Goal: Information Seeking & Learning: Learn about a topic

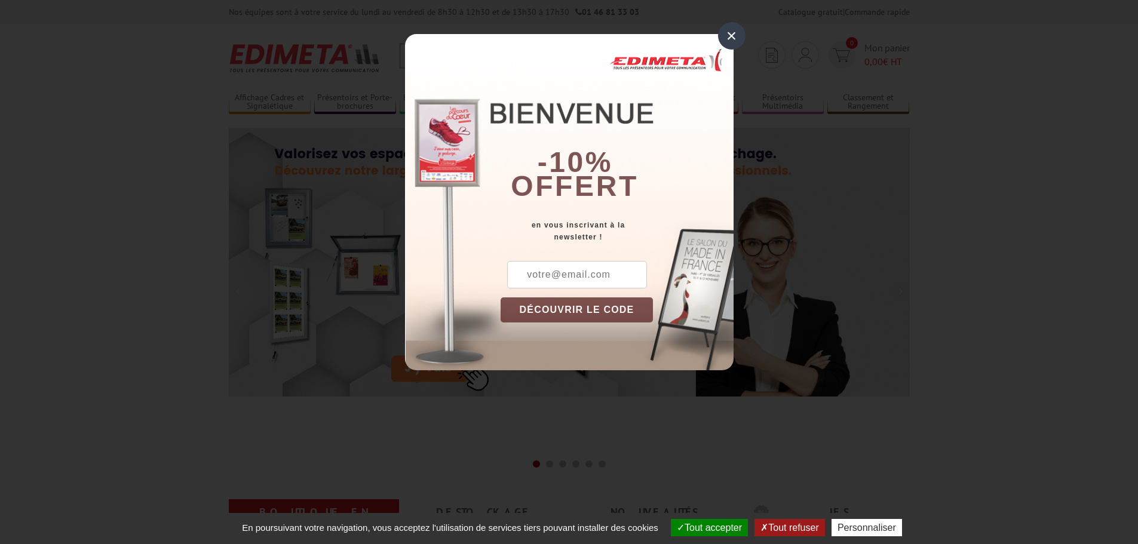
click at [728, 47] on div "×" at bounding box center [731, 35] width 27 height 27
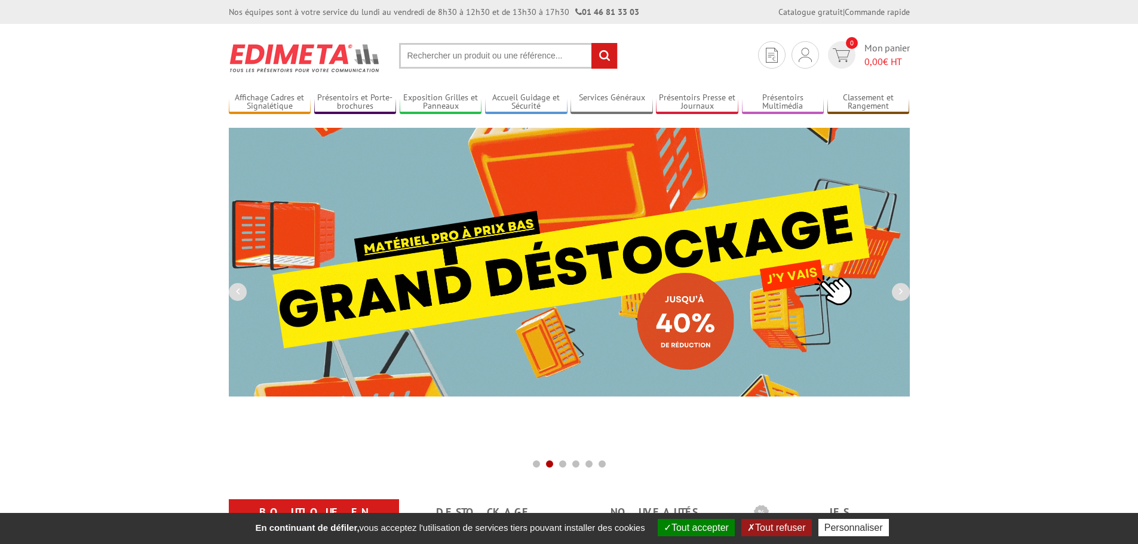
click at [492, 49] on input "text" at bounding box center [508, 56] width 219 height 26
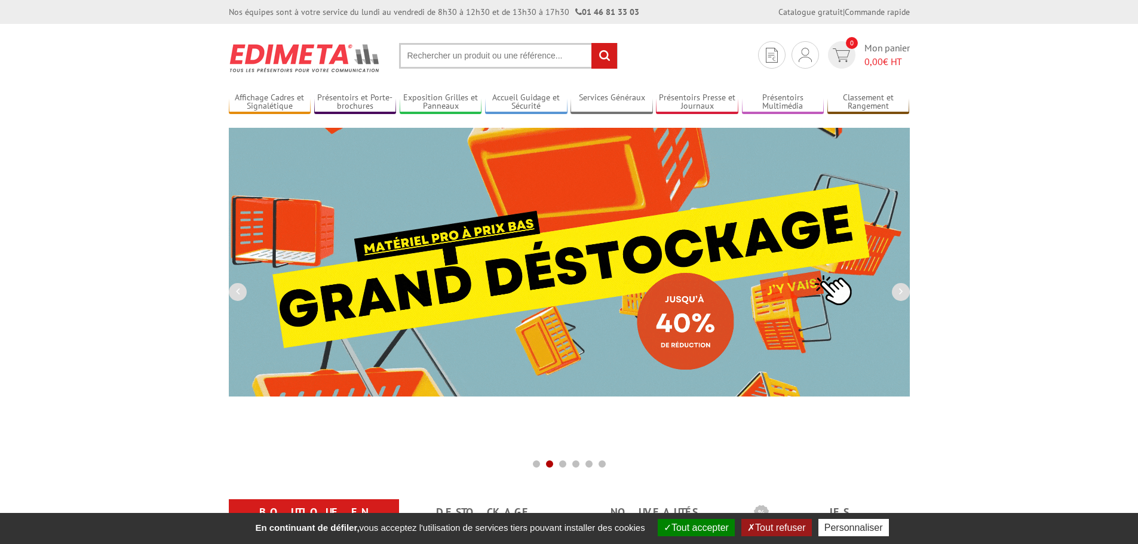
click at [492, 49] on input "text" at bounding box center [508, 56] width 219 height 26
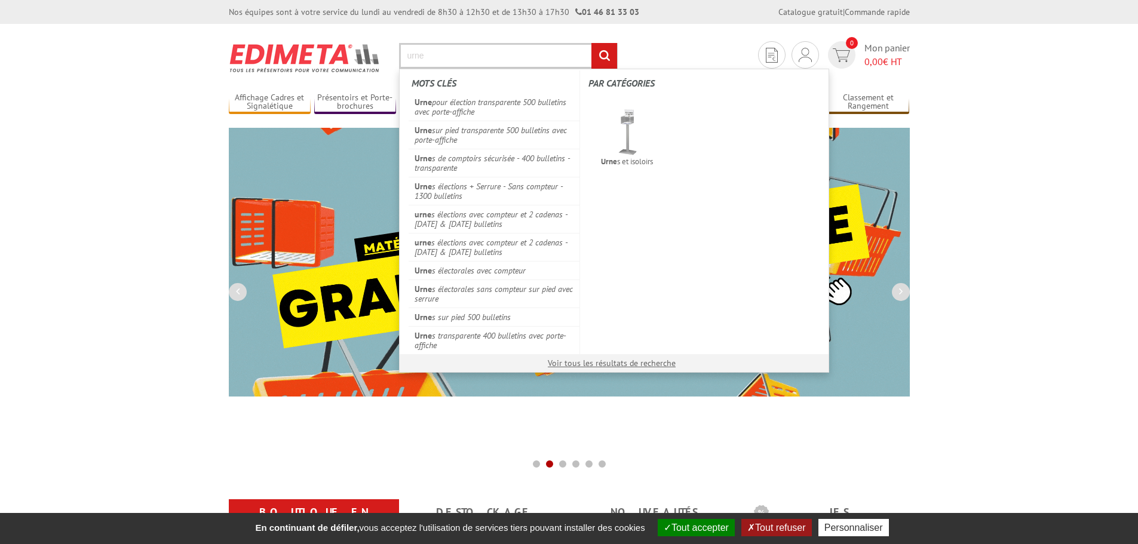
type input "urne"
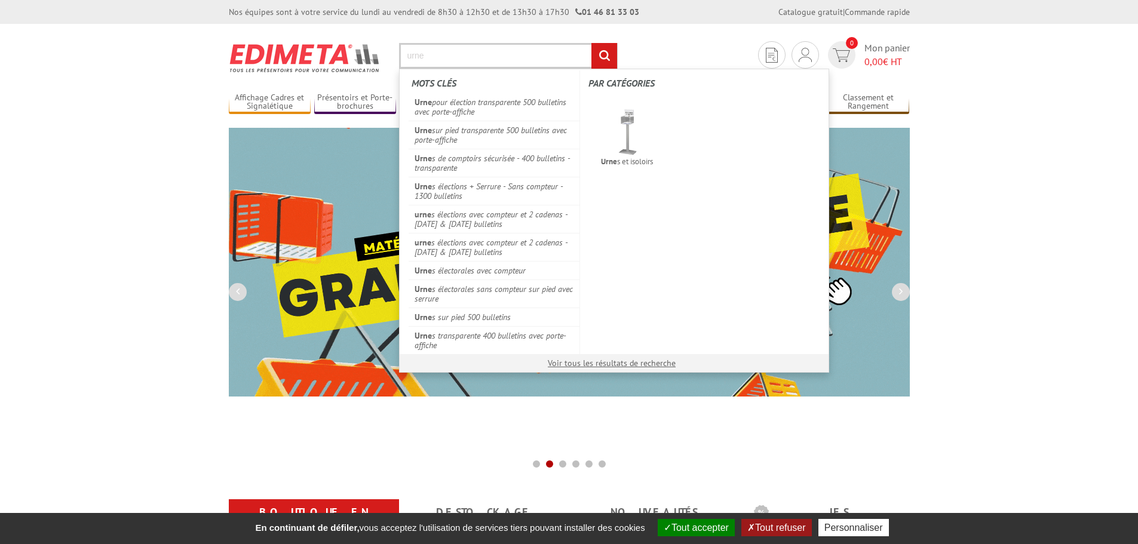
click at [592, 43] on input "rechercher" at bounding box center [605, 56] width 26 height 26
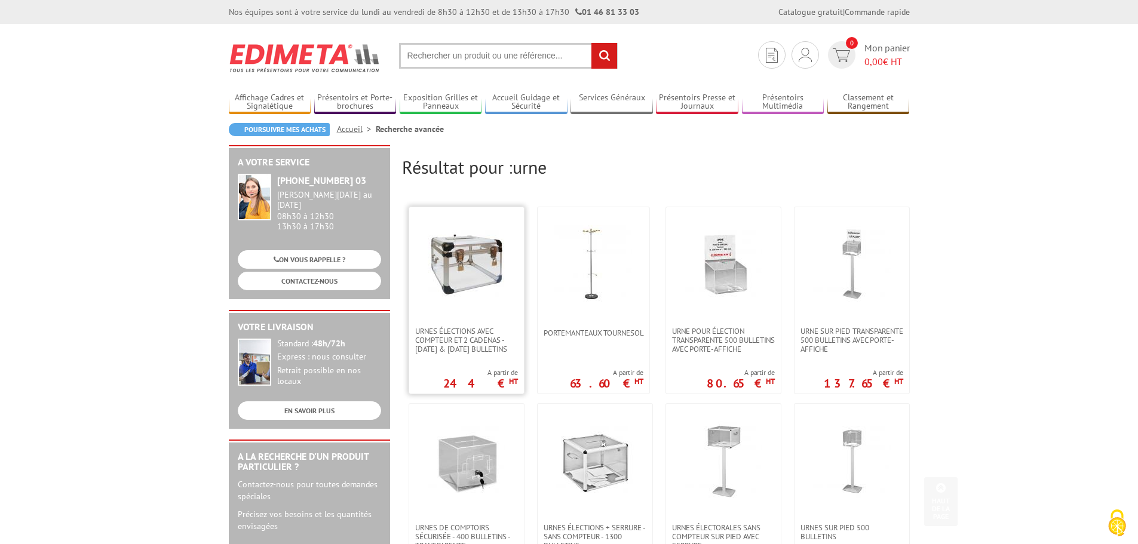
click at [462, 278] on img at bounding box center [467, 264] width 78 height 78
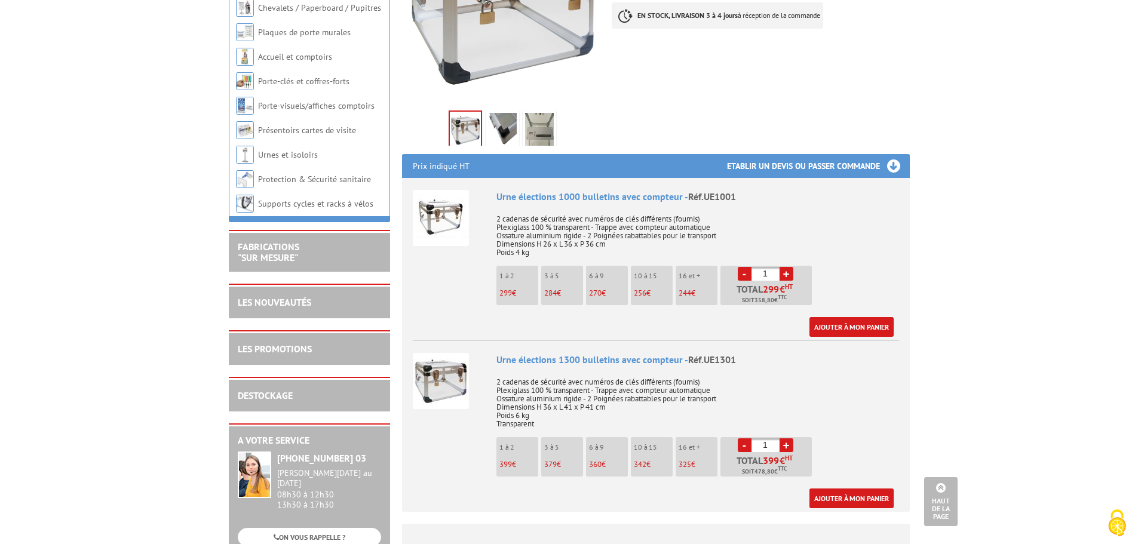
scroll to position [81, 0]
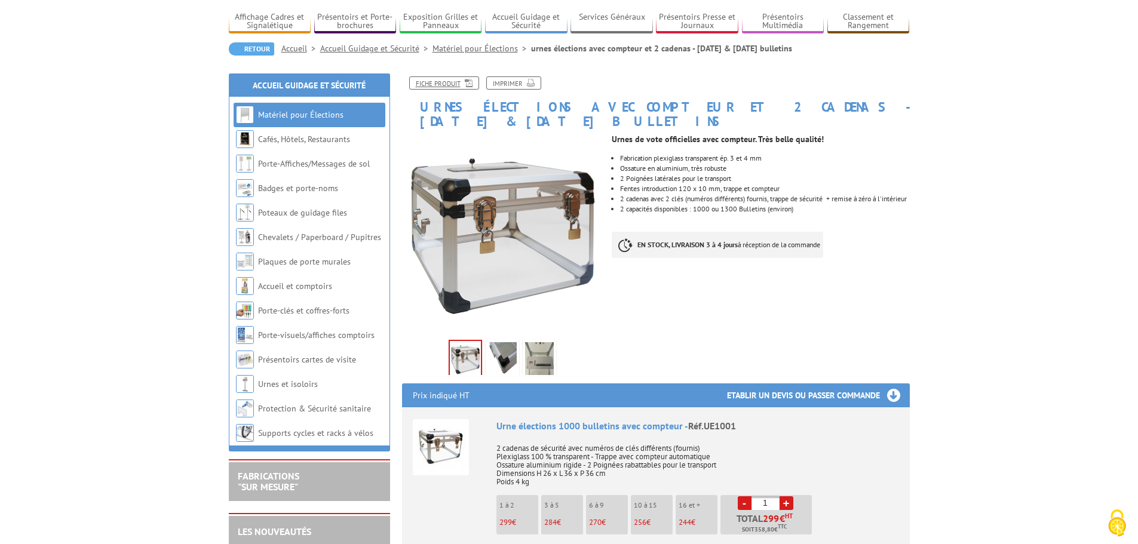
click at [460, 87] on link "Fiche produit" at bounding box center [444, 82] width 70 height 13
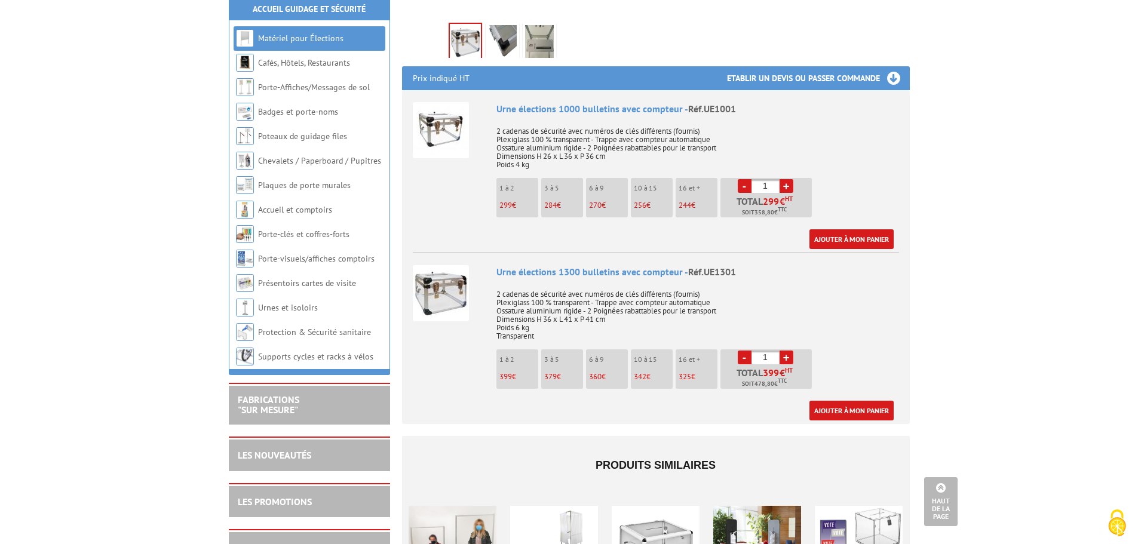
scroll to position [239, 0]
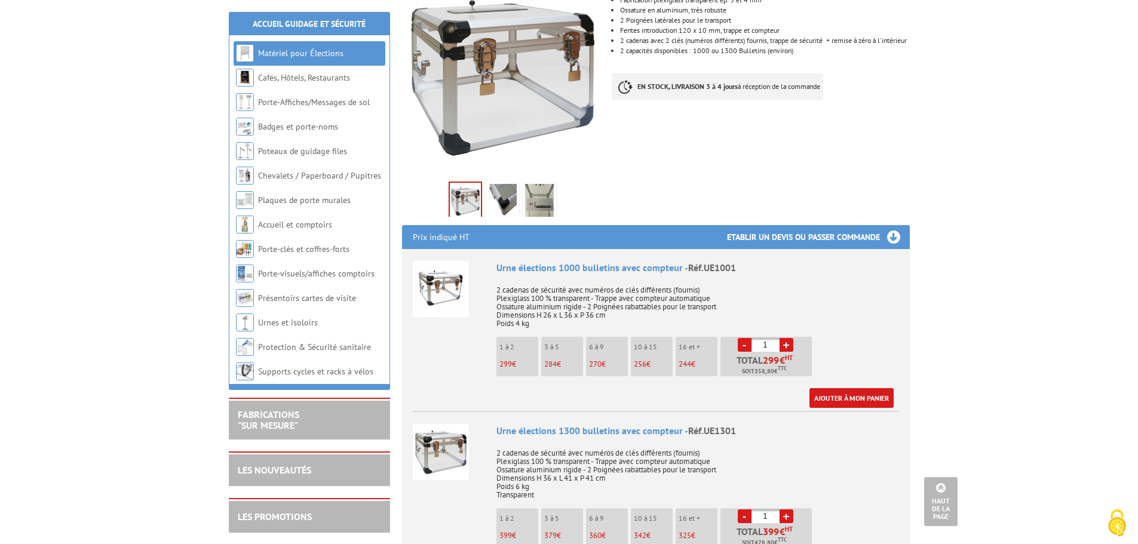
click at [503, 184] on img at bounding box center [502, 202] width 29 height 37
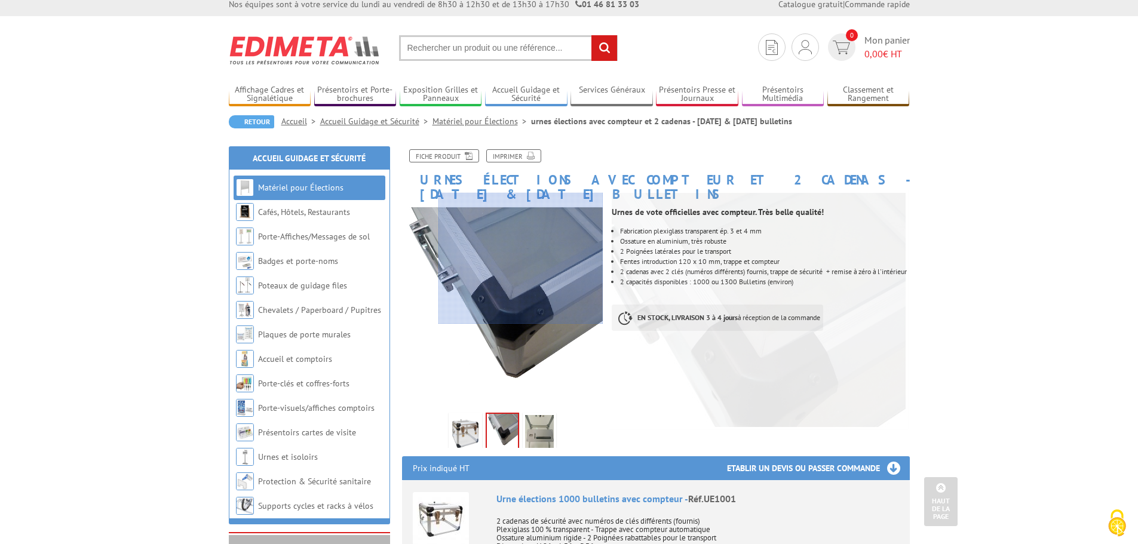
scroll to position [0, 0]
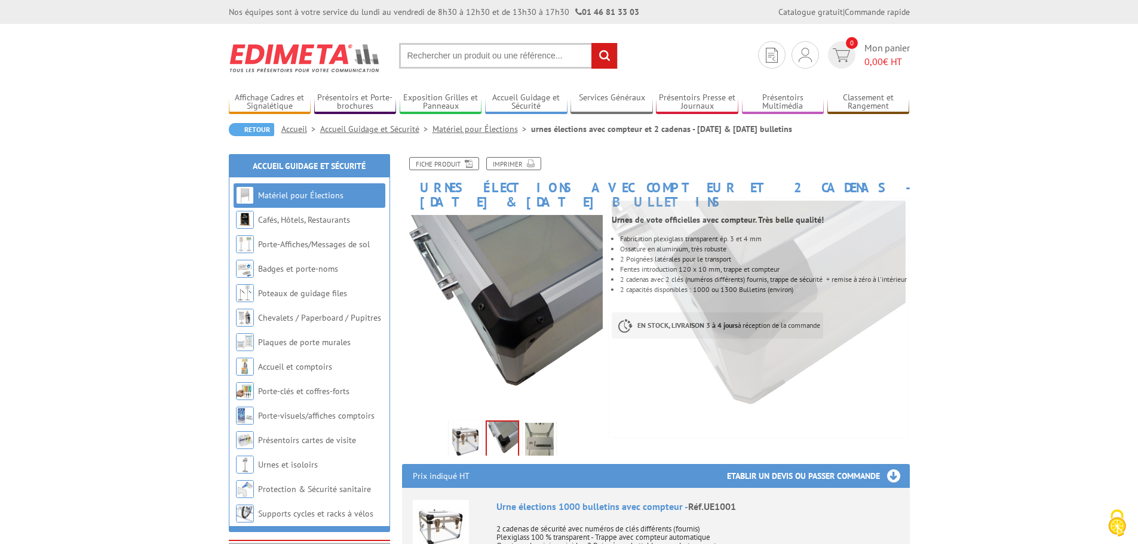
click at [532, 437] on img at bounding box center [539, 441] width 29 height 37
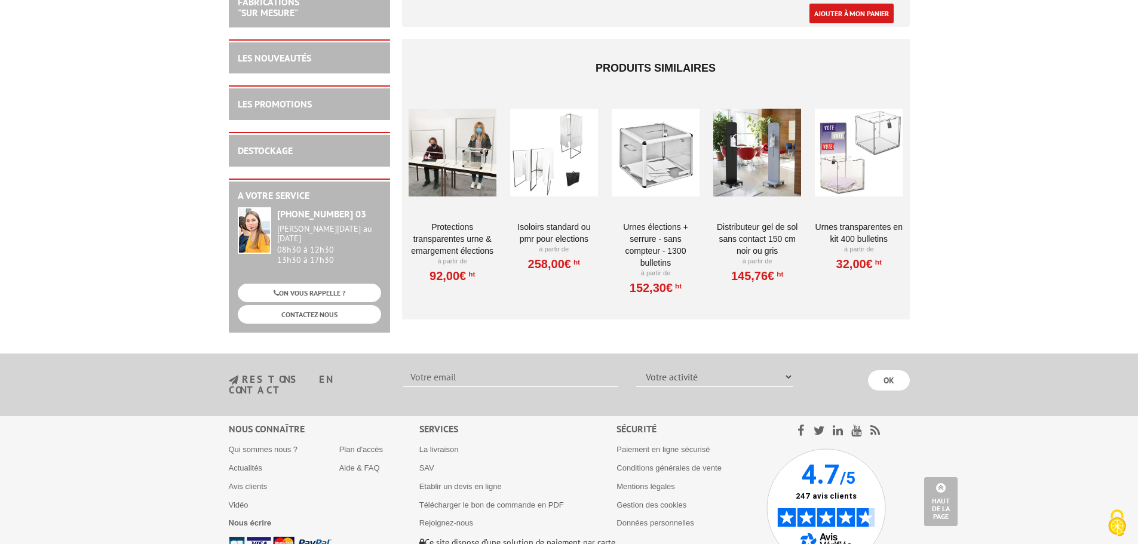
scroll to position [807, 0]
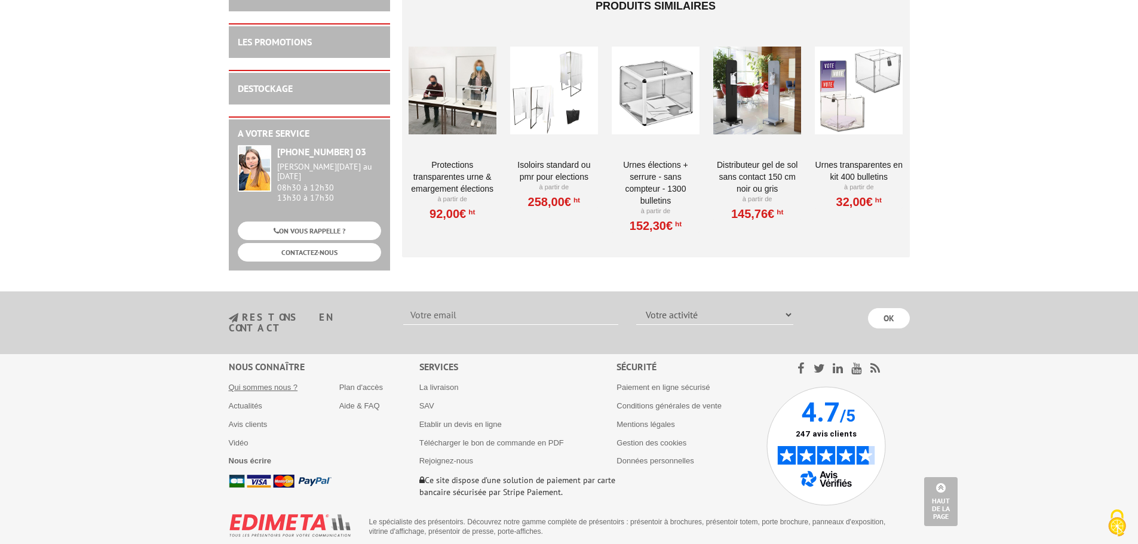
click at [254, 383] on link "Qui sommes nous ?" at bounding box center [263, 387] width 69 height 9
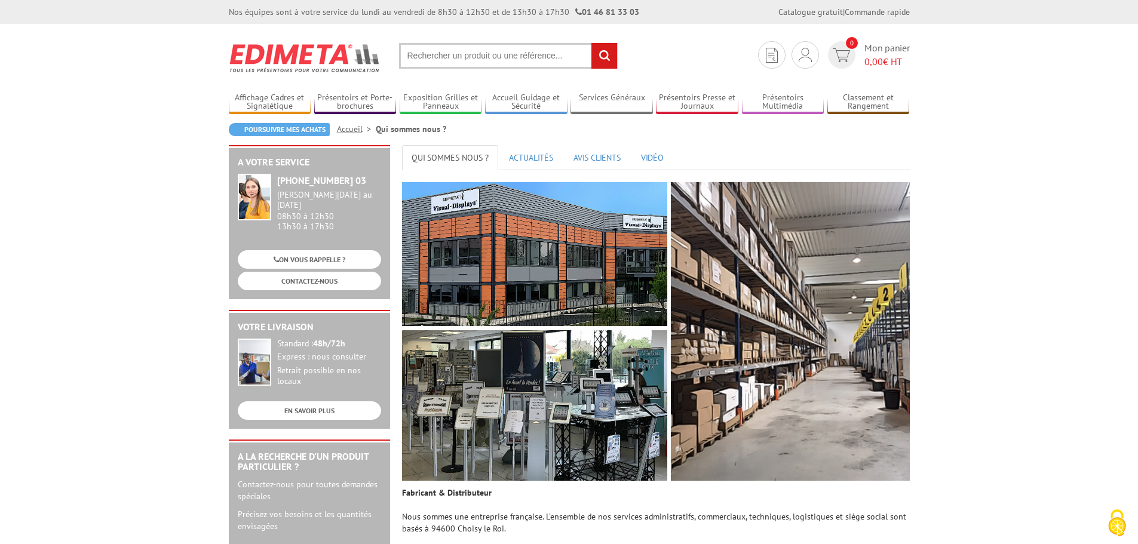
scroll to position [179, 0]
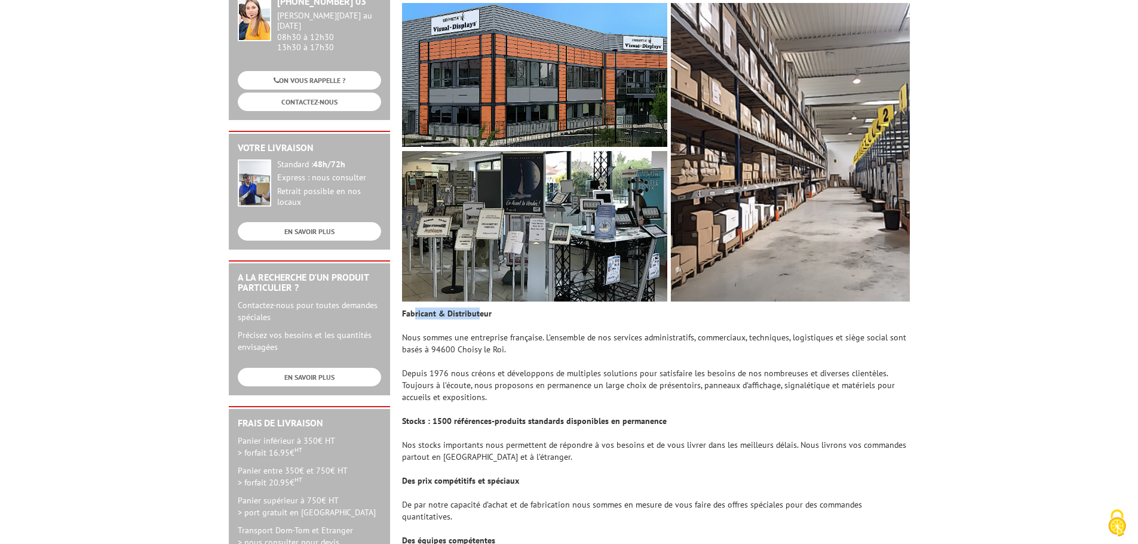
drag, startPoint x: 416, startPoint y: 313, endPoint x: 477, endPoint y: 311, distance: 61.6
click at [477, 311] on strong "Fabricant & Distributeur" at bounding box center [447, 313] width 90 height 11
